Goal: Task Accomplishment & Management: Manage account settings

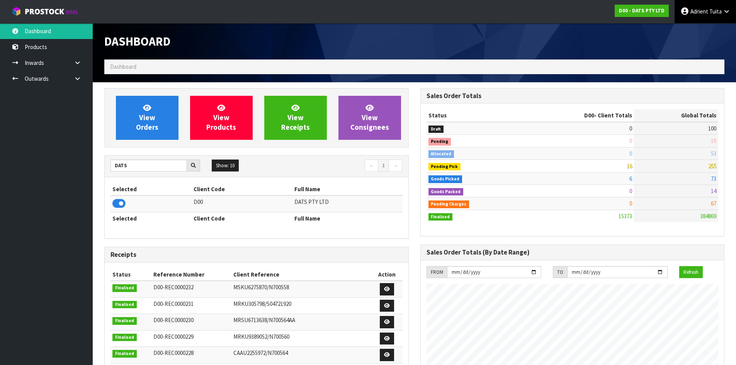
click at [716, 16] on link "Adrient Tuita" at bounding box center [705, 11] width 61 height 23
click at [709, 34] on link "Logout" at bounding box center [705, 31] width 61 height 10
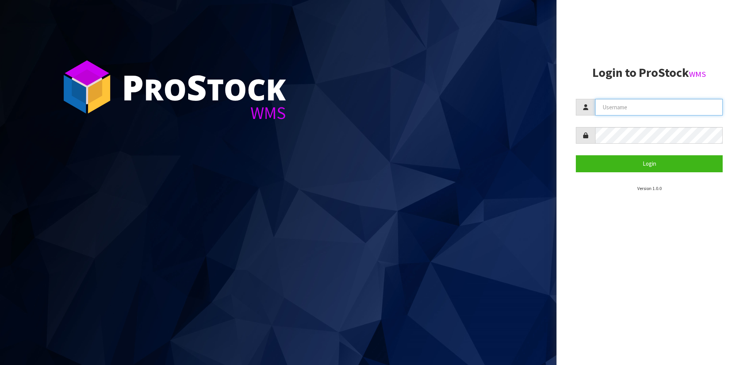
click at [647, 111] on input "text" at bounding box center [659, 107] width 128 height 17
type input "[PERSON_NAME]"
click at [576, 155] on button "Login" at bounding box center [649, 163] width 147 height 17
